Goal: Information Seeking & Learning: Learn about a topic

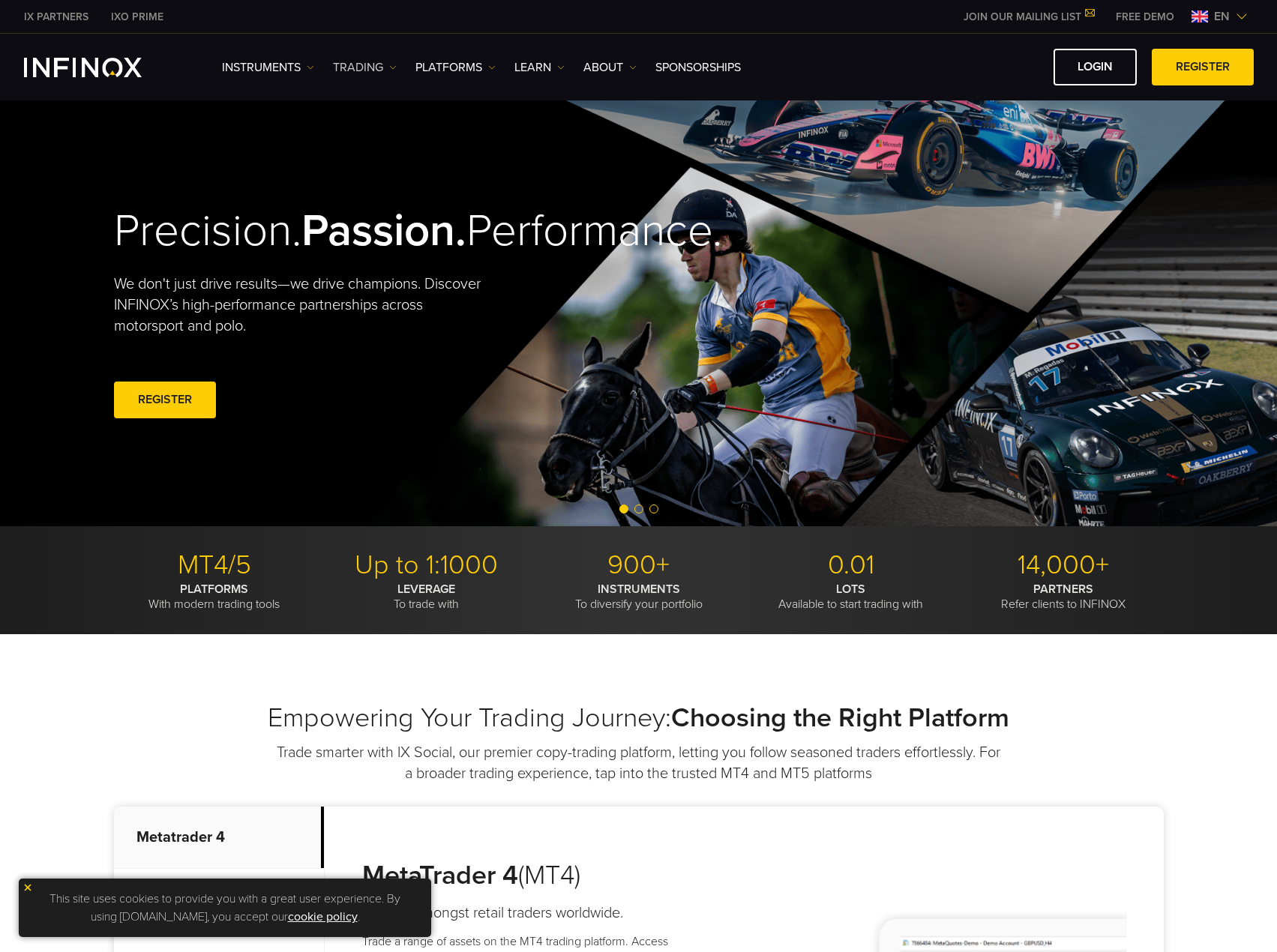
click at [385, 69] on link "TRADING" at bounding box center [364, 67] width 64 height 18
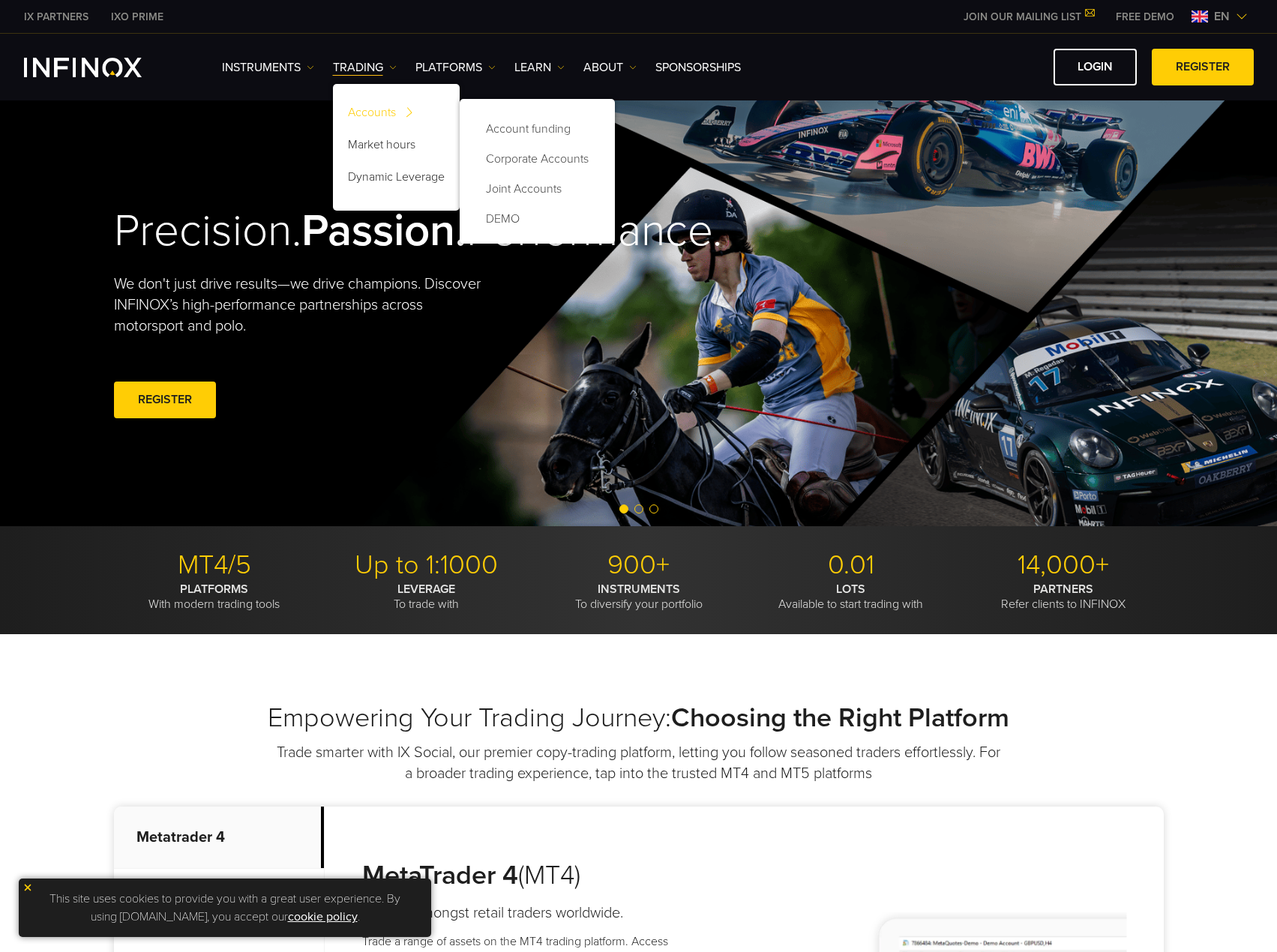
click at [385, 109] on link "Accounts" at bounding box center [396, 115] width 127 height 32
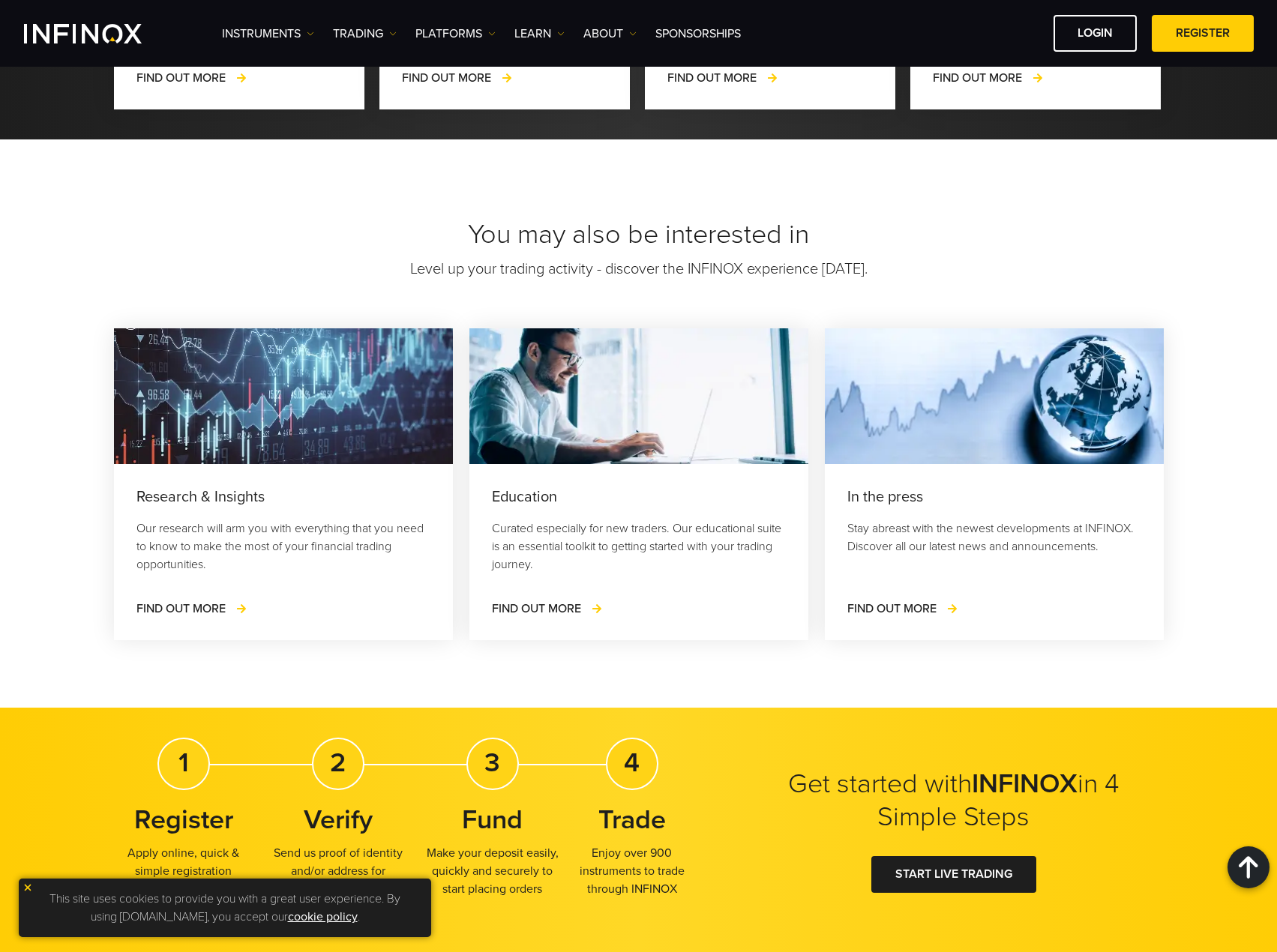
scroll to position [2174, 0]
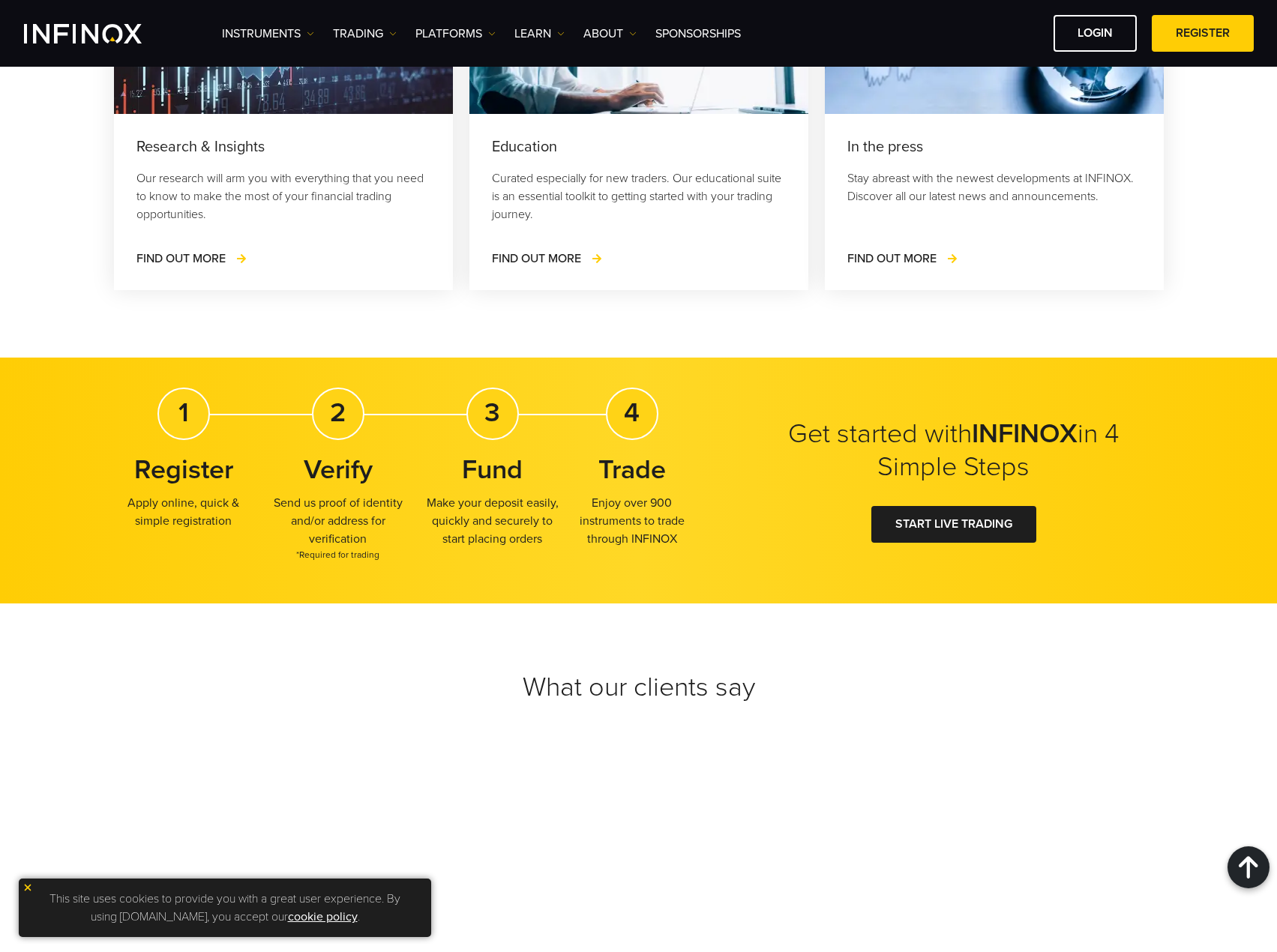
click at [28, 889] on img at bounding box center [28, 887] width 10 height 10
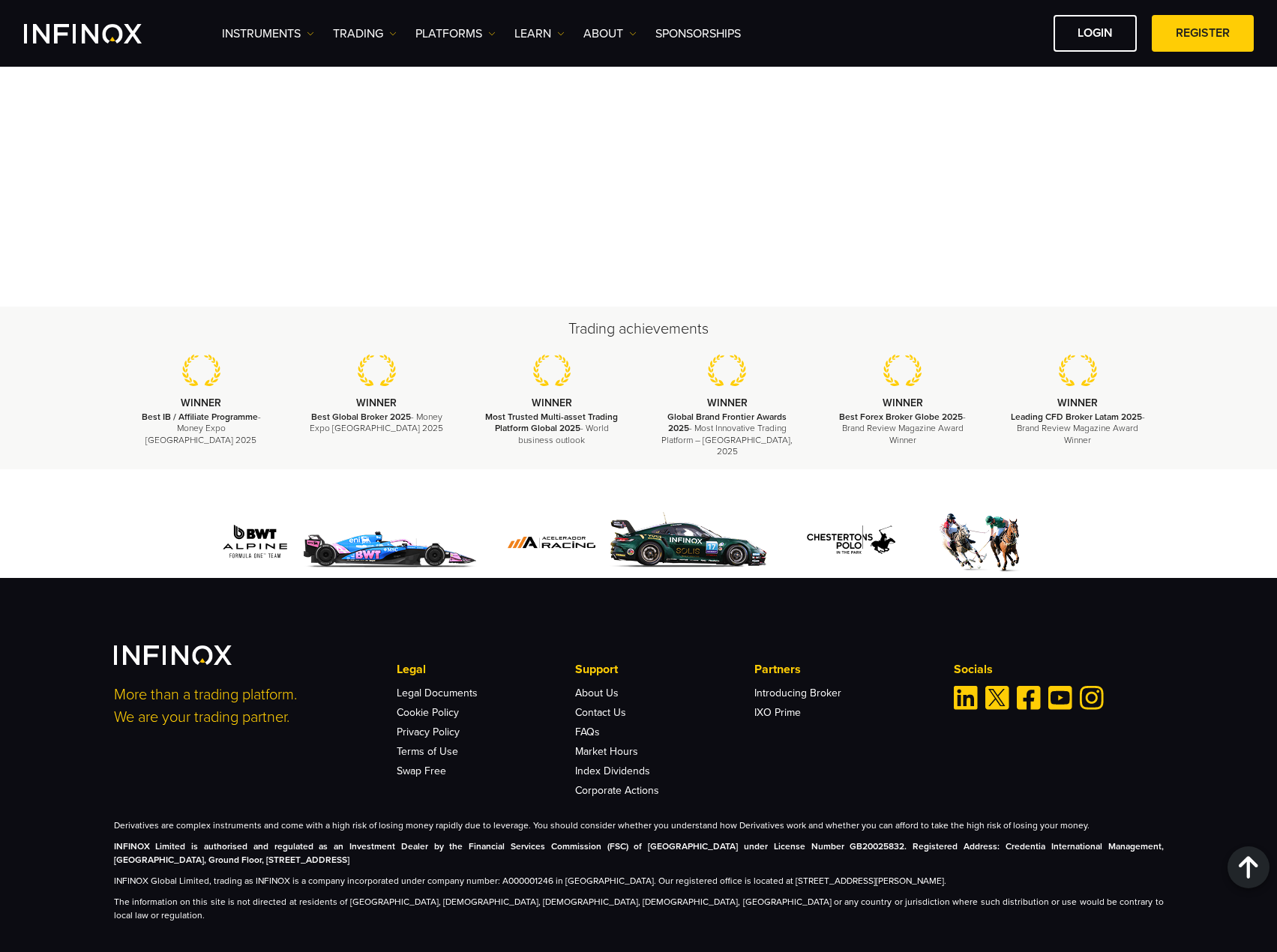
scroll to position [0, 0]
